Goal: Communication & Community: Answer question/provide support

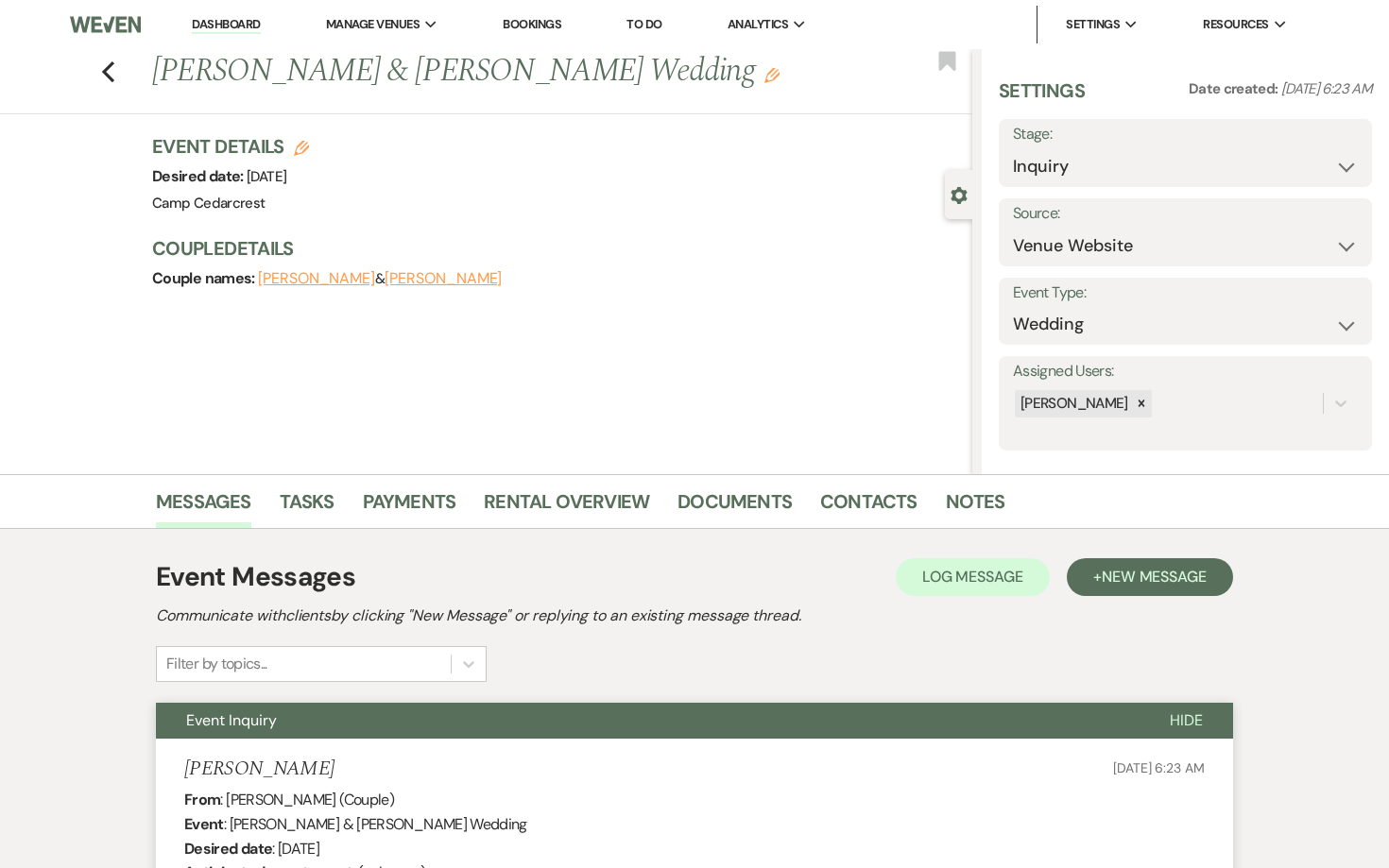
click at [220, 22] on link "Dashboard" at bounding box center [225, 25] width 68 height 18
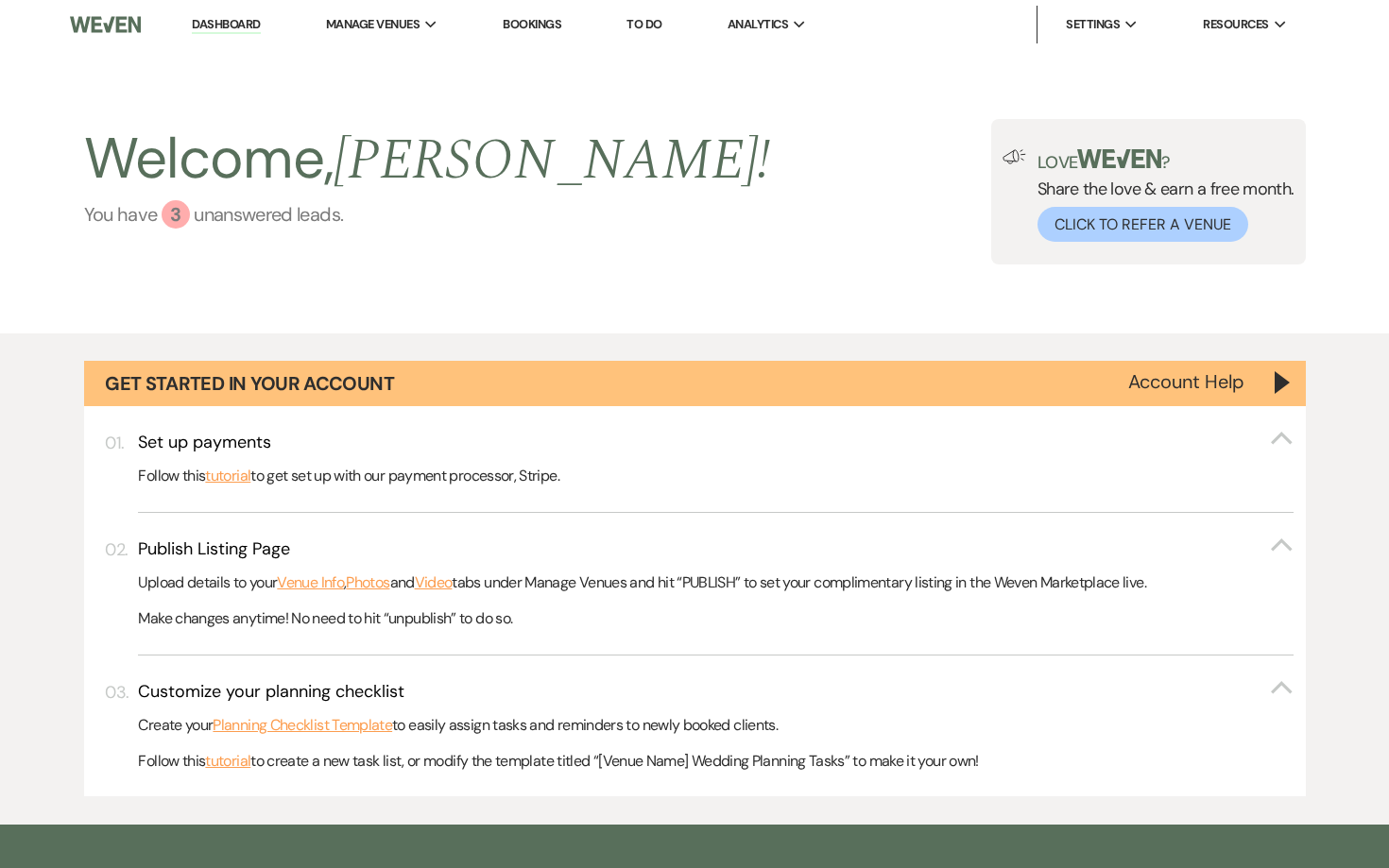
click at [293, 227] on link "You have 3 unanswered lead s ." at bounding box center [428, 215] width 687 height 29
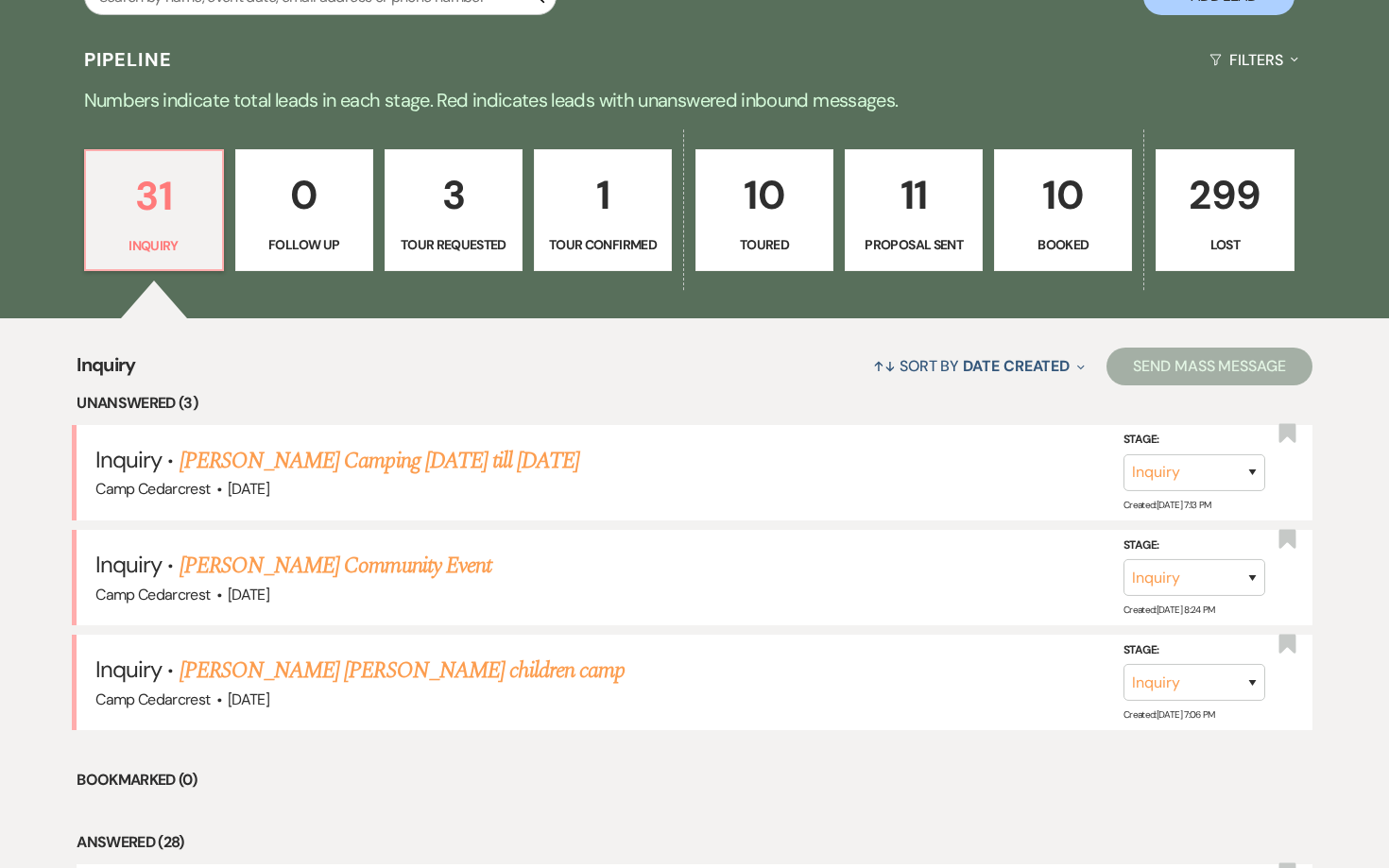
scroll to position [939, 0]
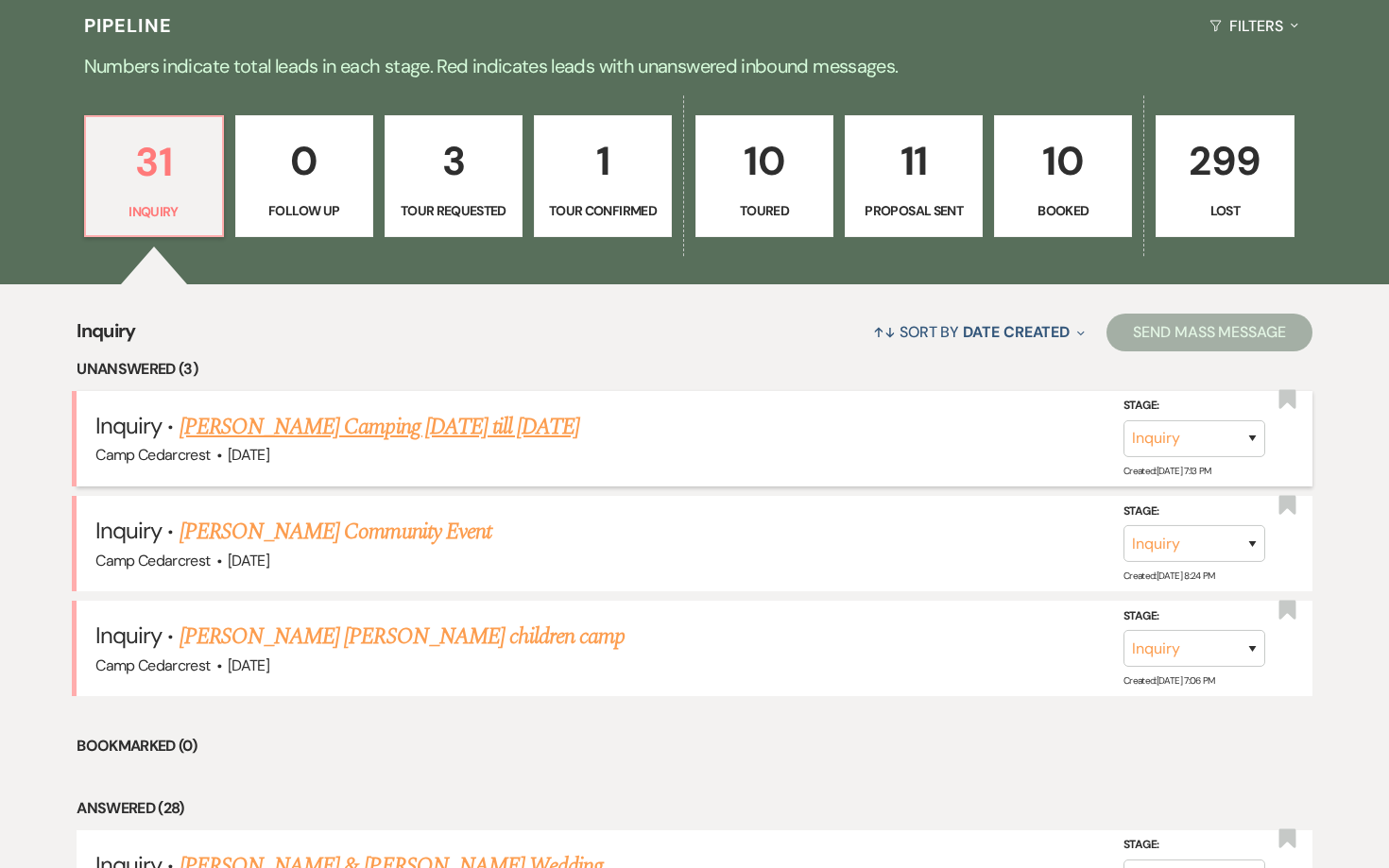
click at [440, 420] on link "[PERSON_NAME] Camping [DATE] till [DATE]" at bounding box center [380, 426] width 401 height 34
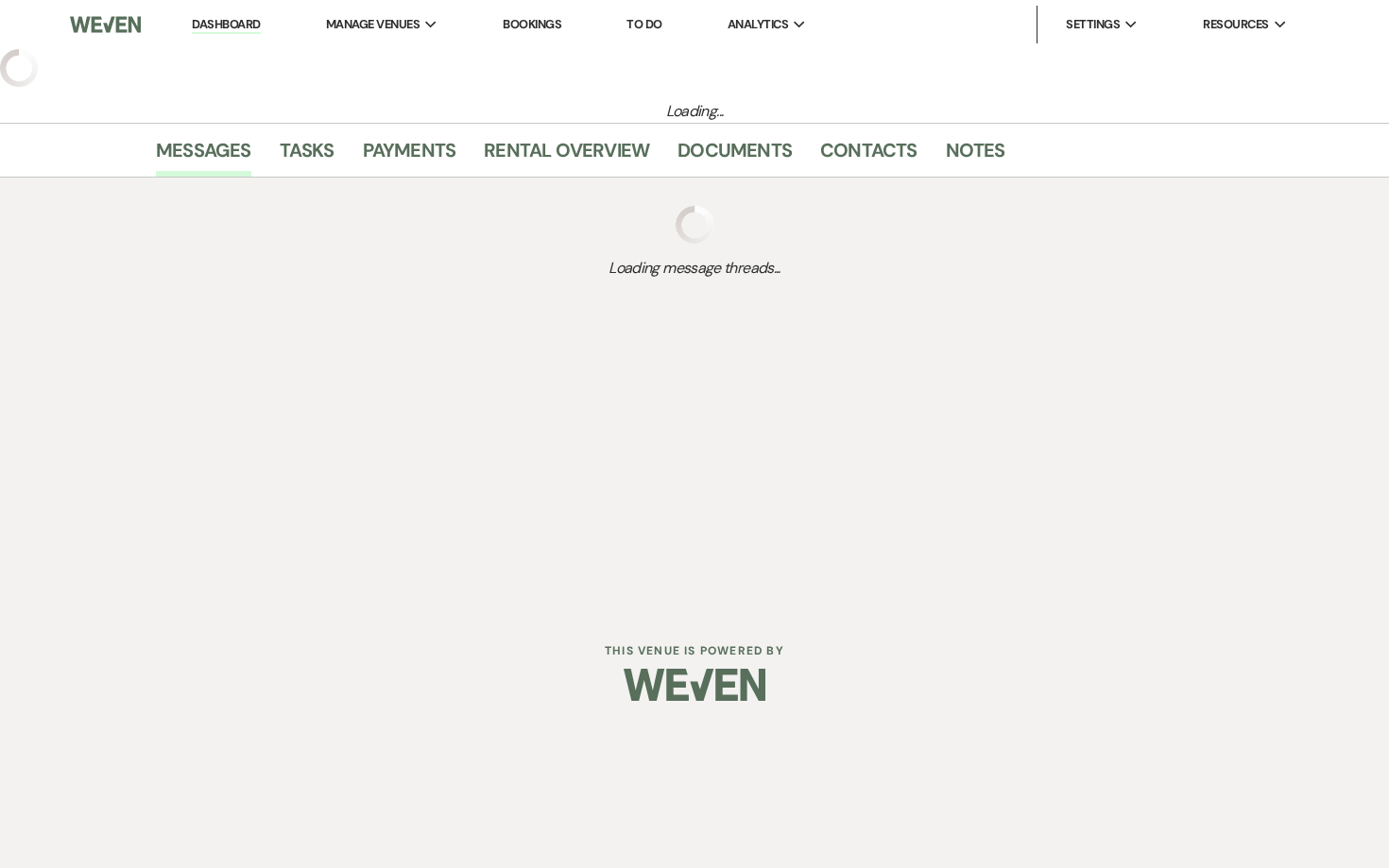
select select "5"
select select "13"
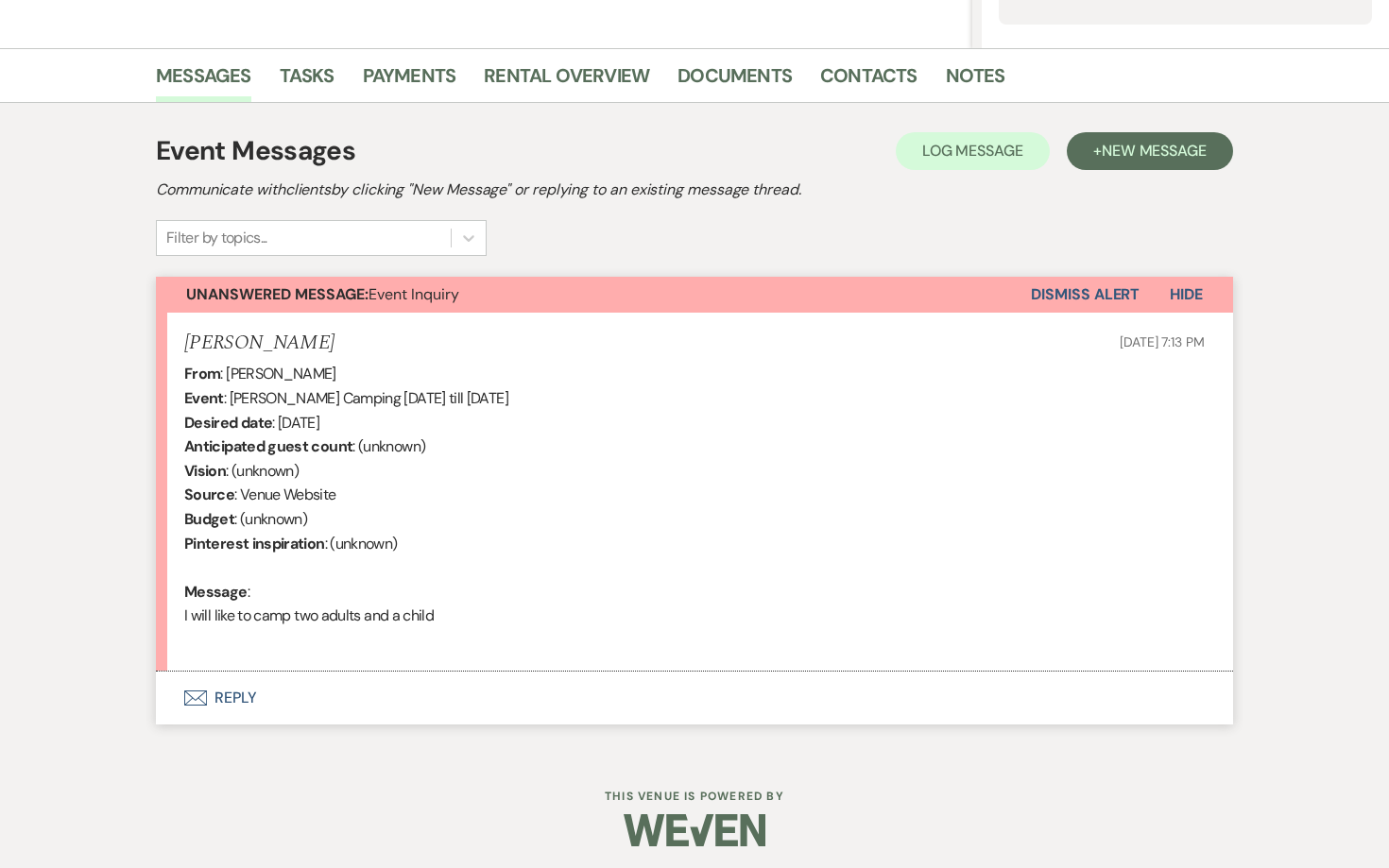
scroll to position [425, 0]
click at [229, 696] on button "Envelope Reply" at bounding box center [695, 698] width 1077 height 53
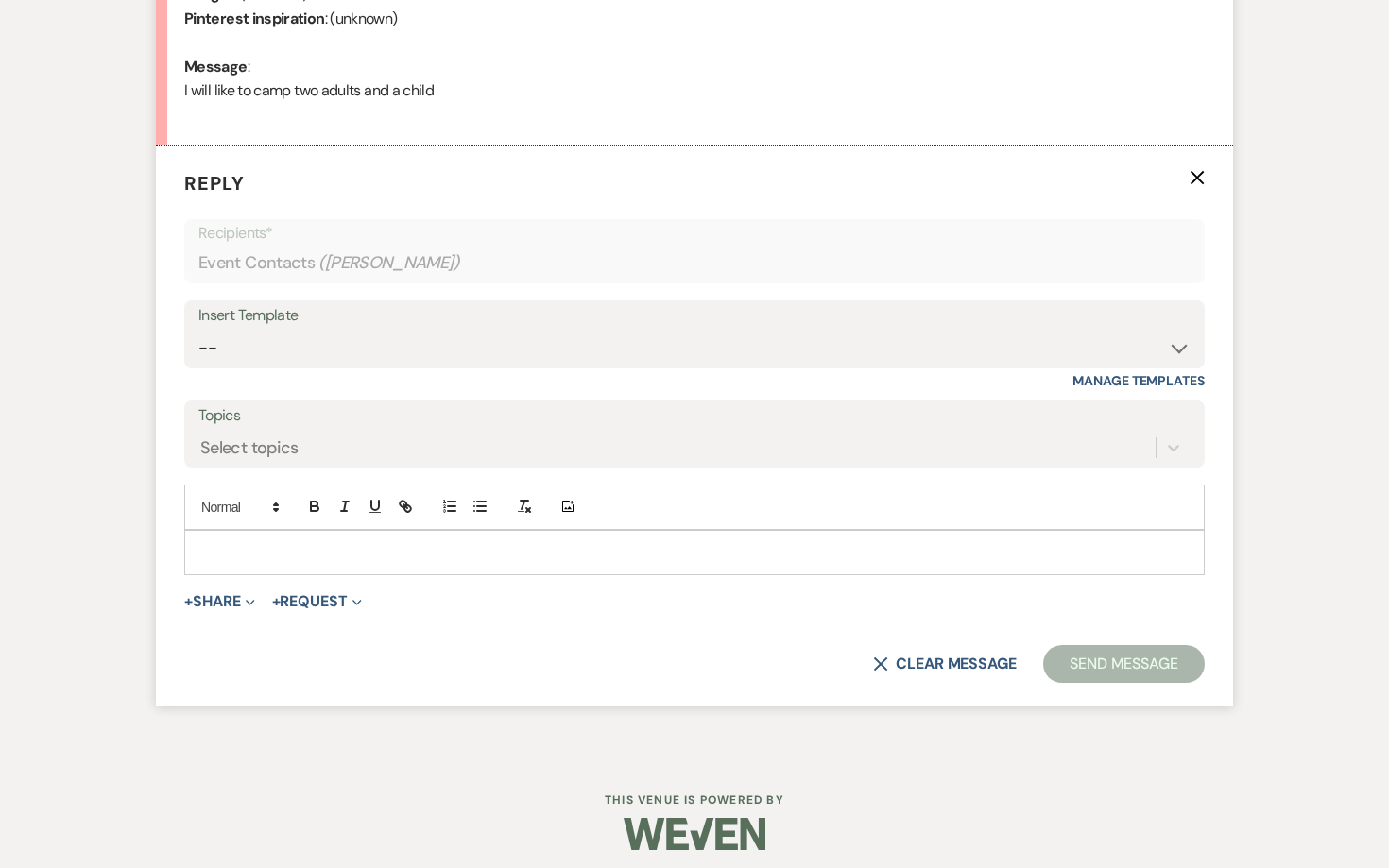
scroll to position [950, 0]
select select "1365"
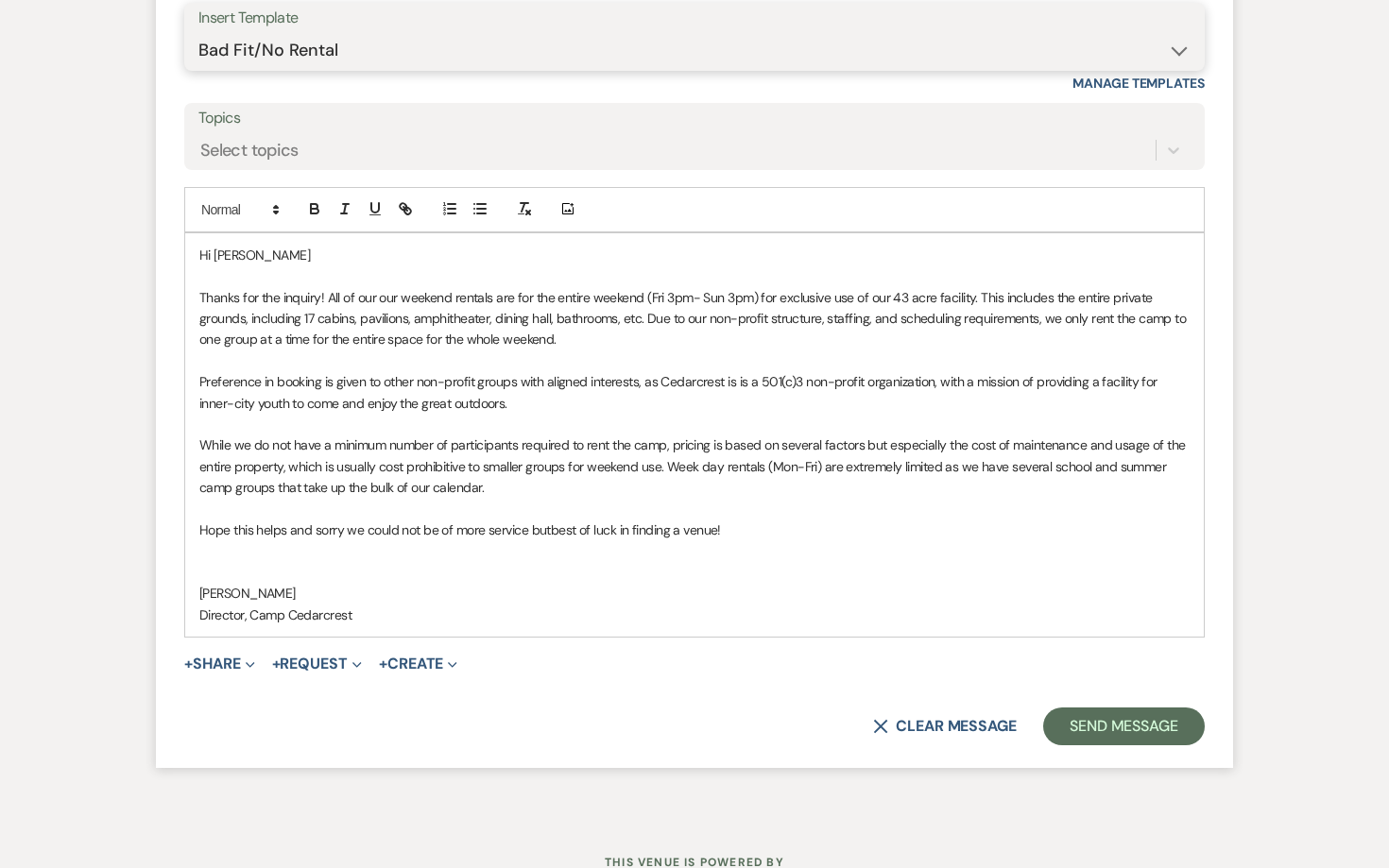
scroll to position [1282, 0]
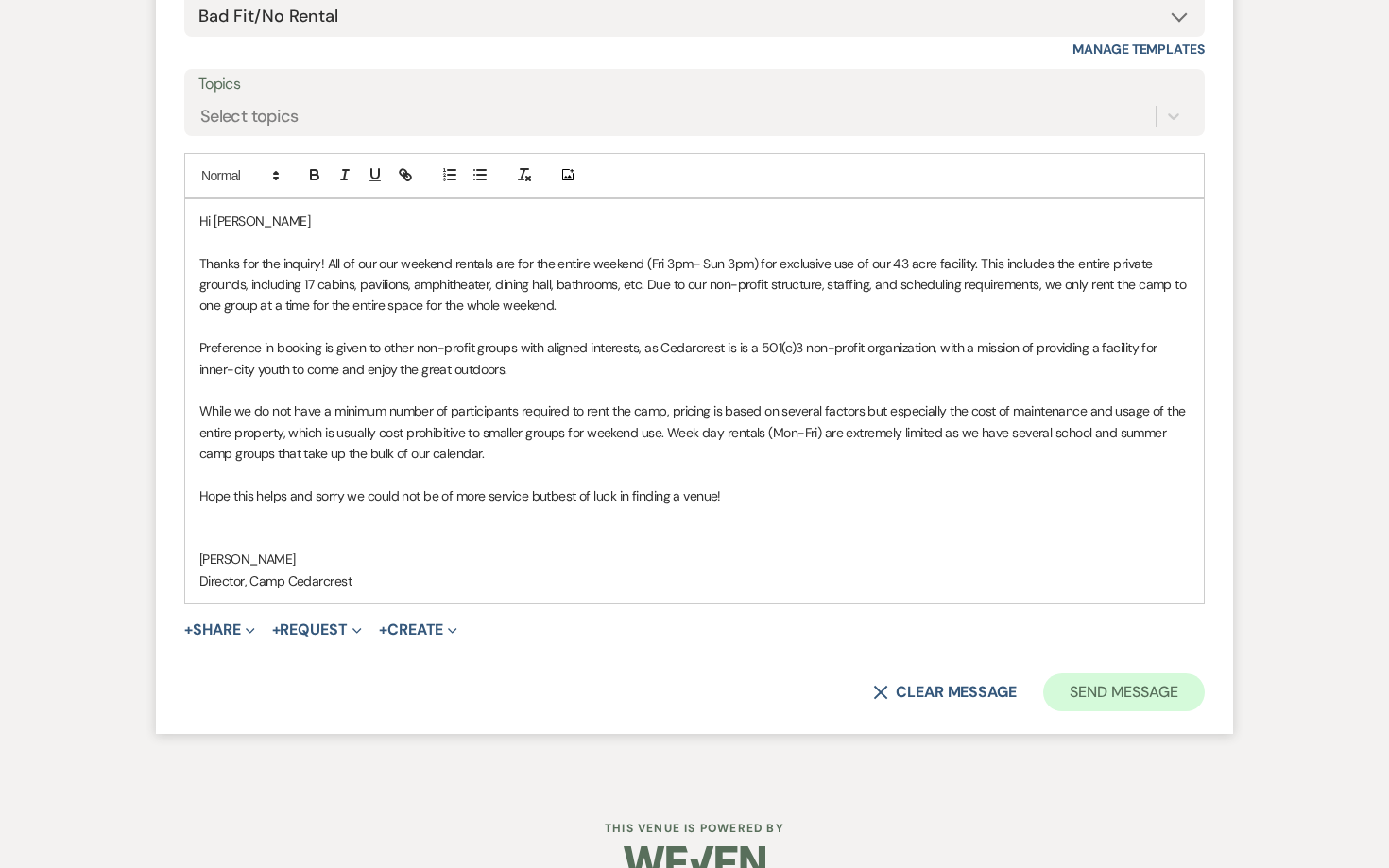
click at [1147, 684] on button "Send Message" at bounding box center [1123, 692] width 162 height 37
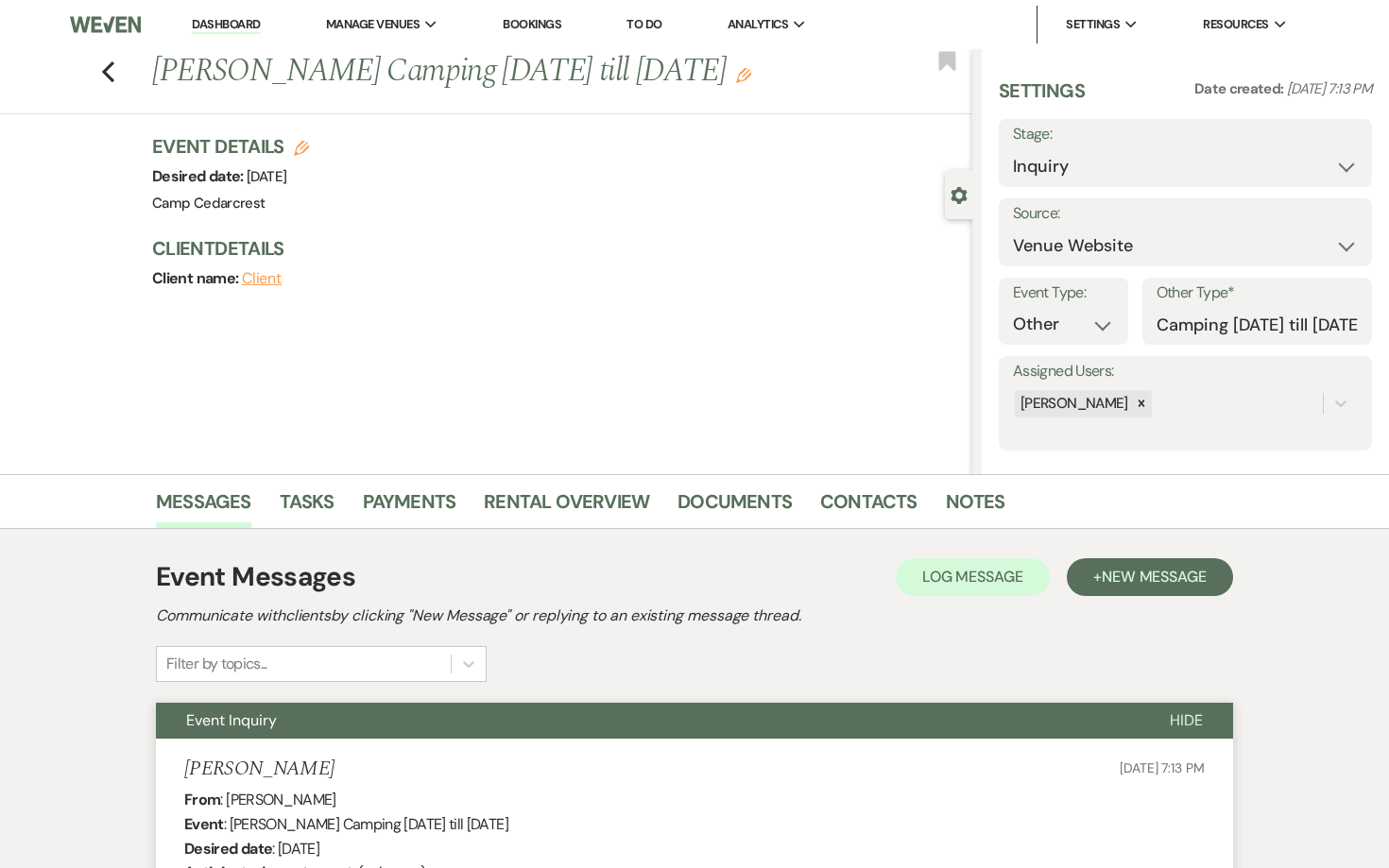
scroll to position [0, 0]
click at [110, 68] on icon "Previous" at bounding box center [107, 72] width 14 height 23
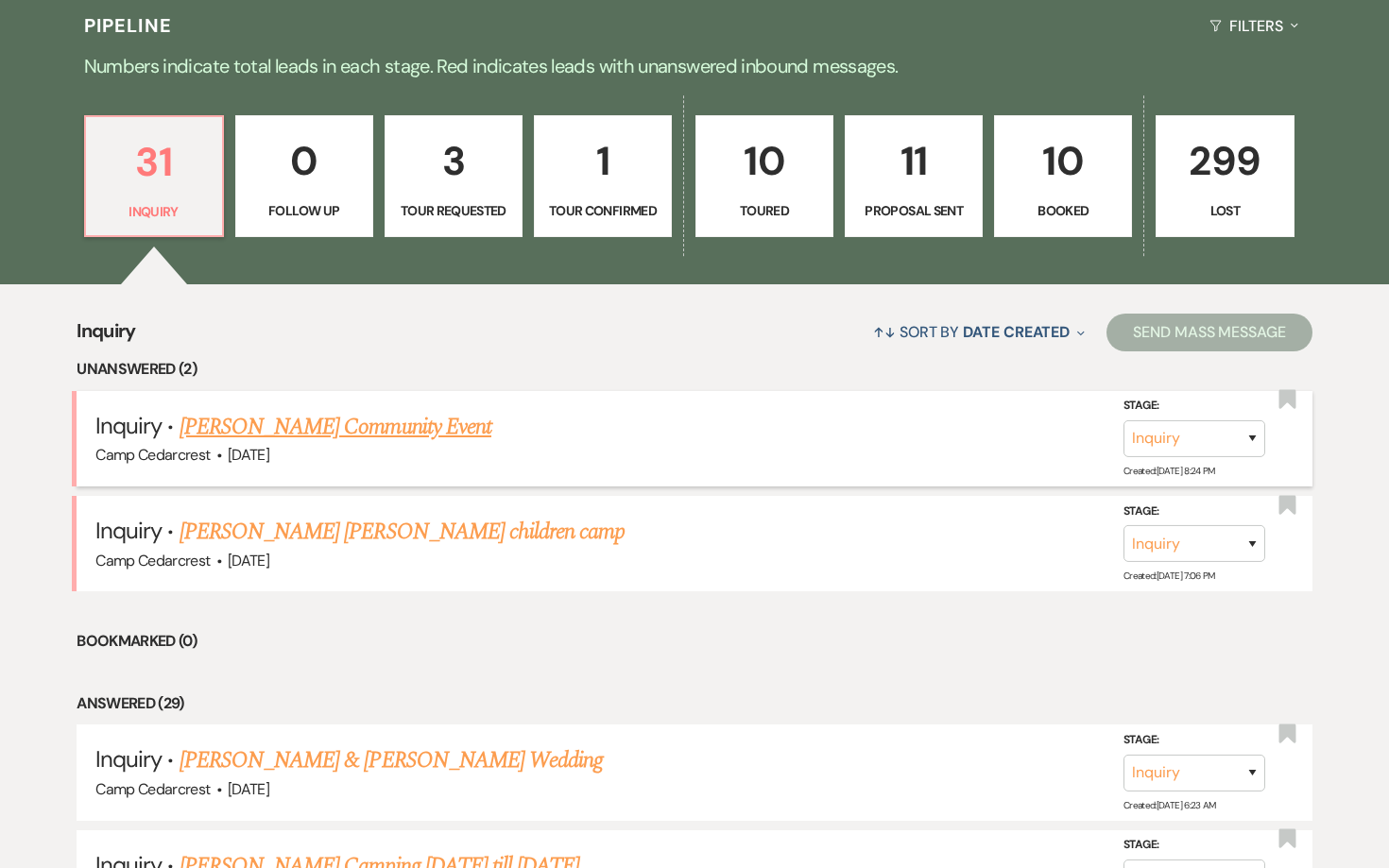
scroll to position [959, 0]
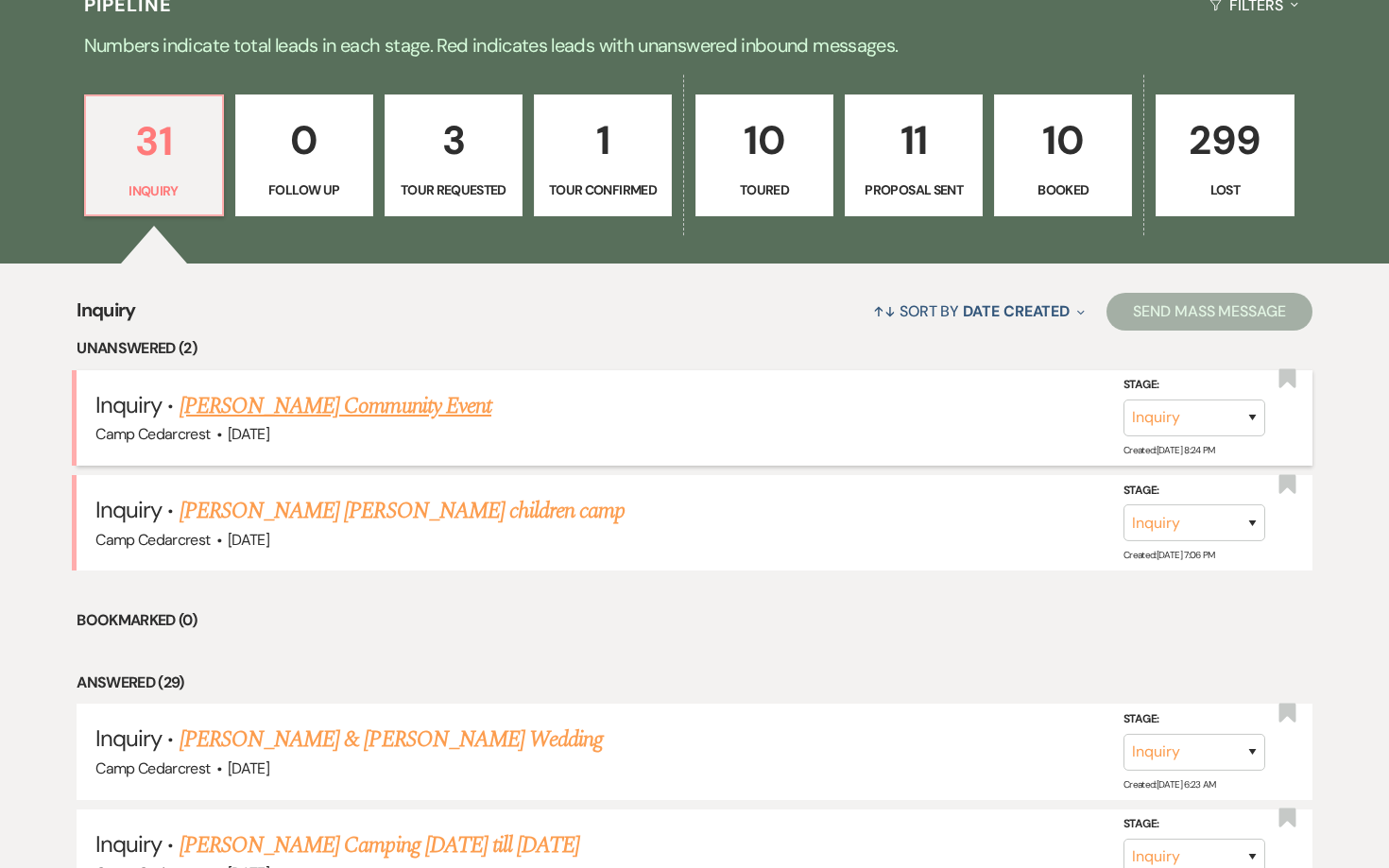
click at [429, 397] on link "[PERSON_NAME] Community Event" at bounding box center [335, 405] width 312 height 34
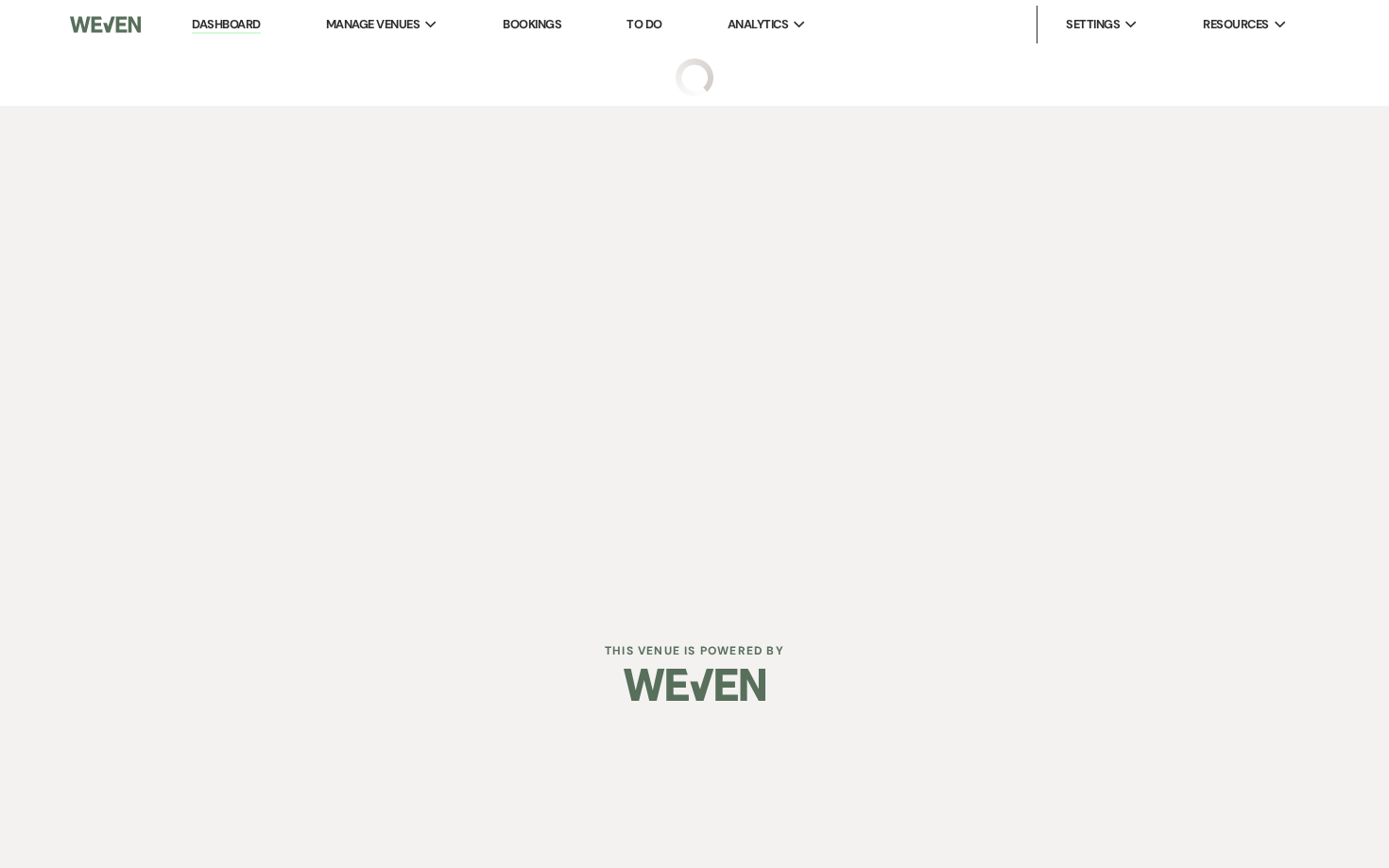
select select "5"
select select "7"
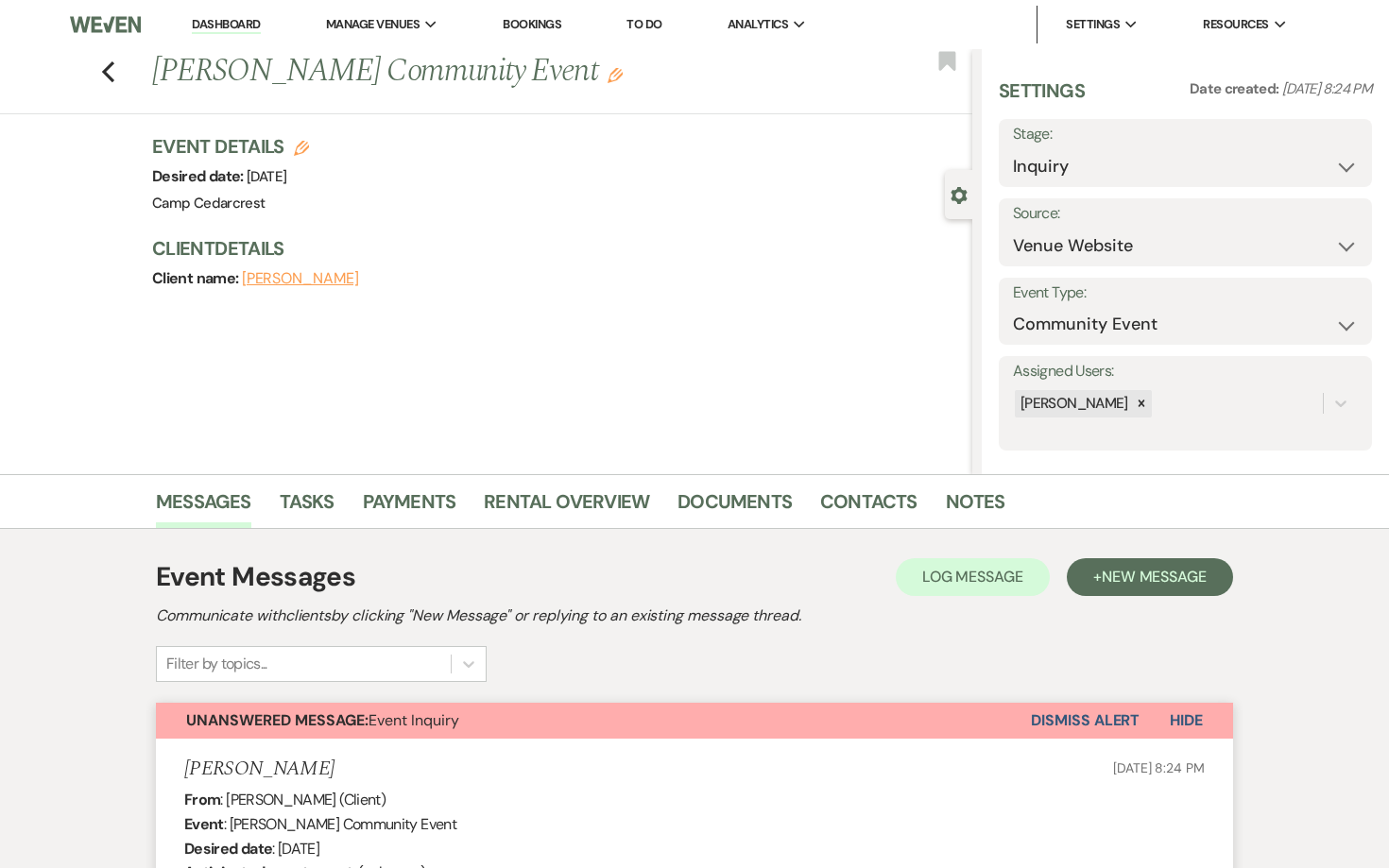
click at [243, 11] on li "Dashboard" at bounding box center [225, 24] width 87 height 37
click at [236, 22] on link "Dashboard" at bounding box center [225, 25] width 68 height 18
